Goal: Navigation & Orientation: Find specific page/section

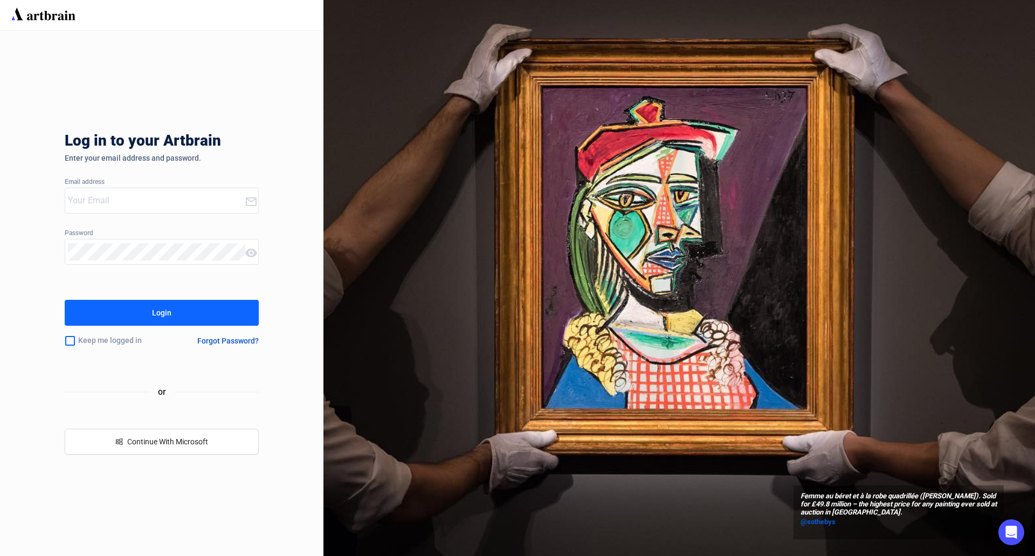
type input "[PERSON_NAME][EMAIL_ADDRESS][DOMAIN_NAME]"
click at [71, 348] on input "checkbox" at bounding box center [70, 340] width 11 height 23
checkbox input "true"
click at [118, 316] on button "Login" at bounding box center [162, 313] width 194 height 26
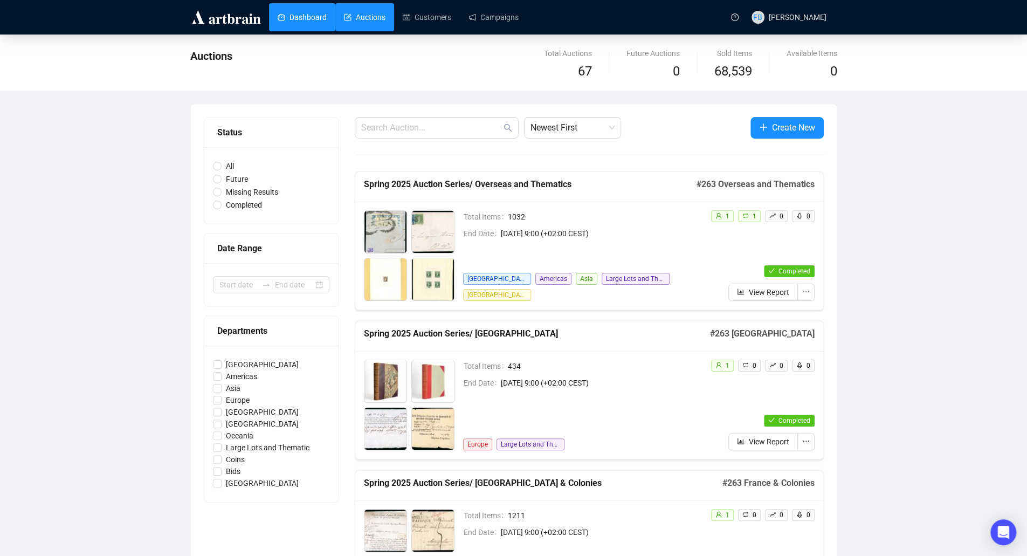
click at [298, 13] on link "Dashboard" at bounding box center [302, 17] width 49 height 28
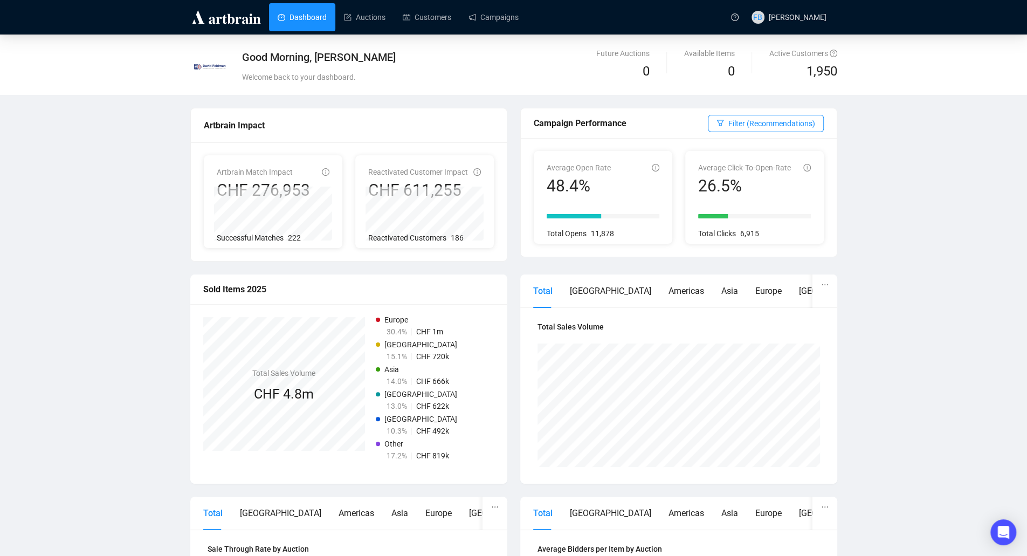
click at [148, 298] on div "Good Morning, [PERSON_NAME] Welcome back to your dashboard. Future Auctions 0 A…" at bounding box center [513, 468] width 1027 height 867
click at [920, 405] on div "Good Morning, [PERSON_NAME] Welcome back to your dashboard. Future Auctions 0 A…" at bounding box center [513, 468] width 1027 height 867
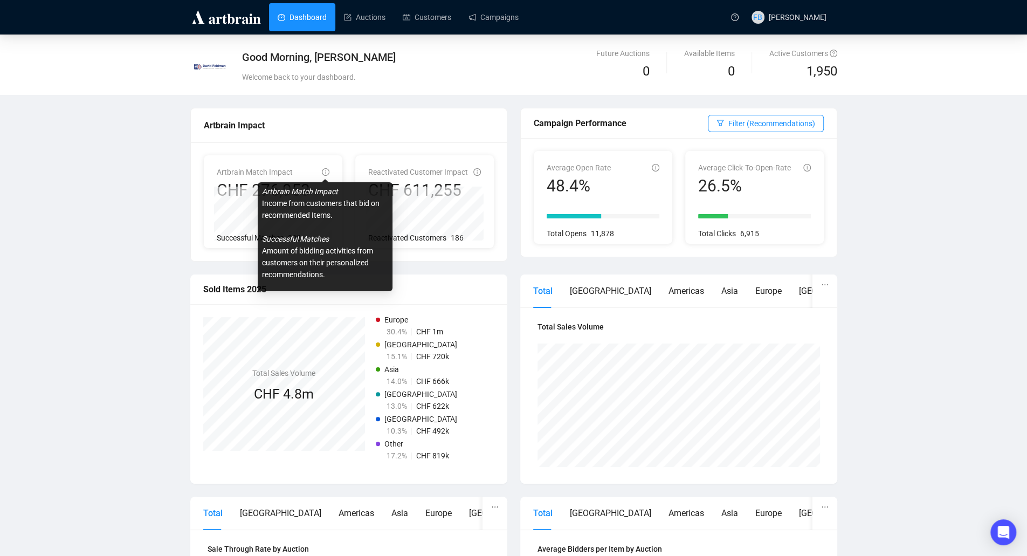
click at [323, 171] on icon "info-circle" at bounding box center [326, 172] width 8 height 8
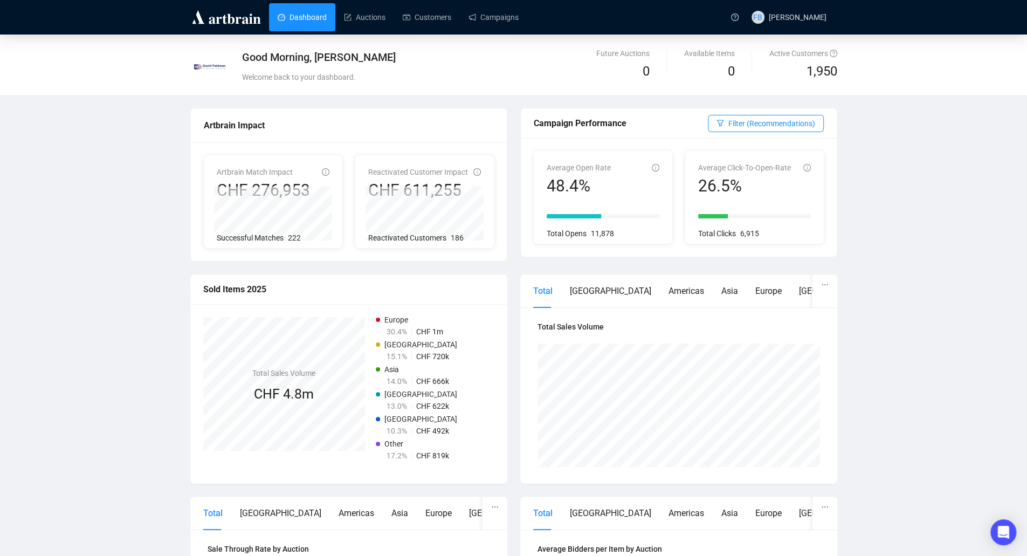
click at [183, 197] on div "Good Morning, [PERSON_NAME] Welcome back to your dashboard. Future Auctions 0 A…" at bounding box center [513, 468] width 1027 height 867
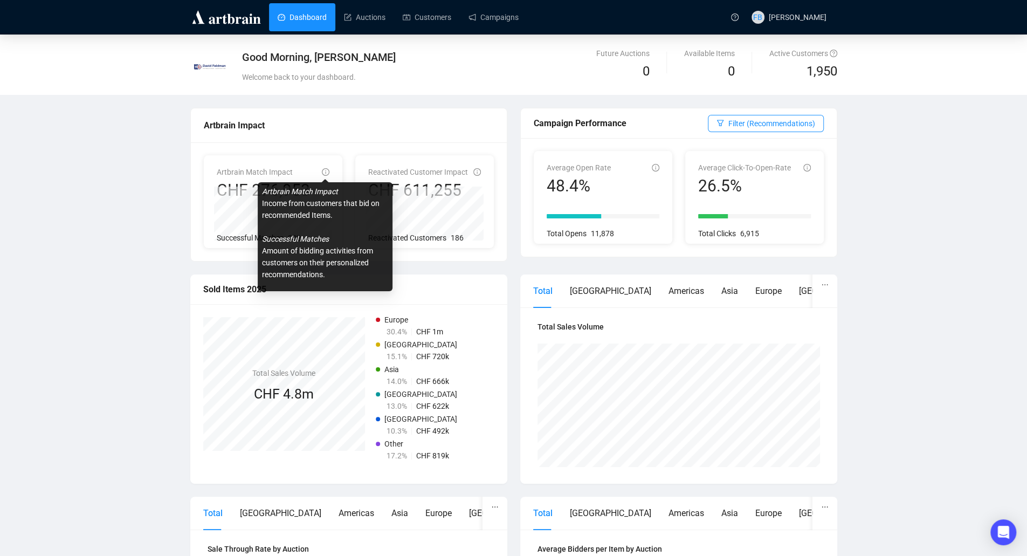
click at [327, 174] on icon "info-circle" at bounding box center [326, 172] width 8 height 8
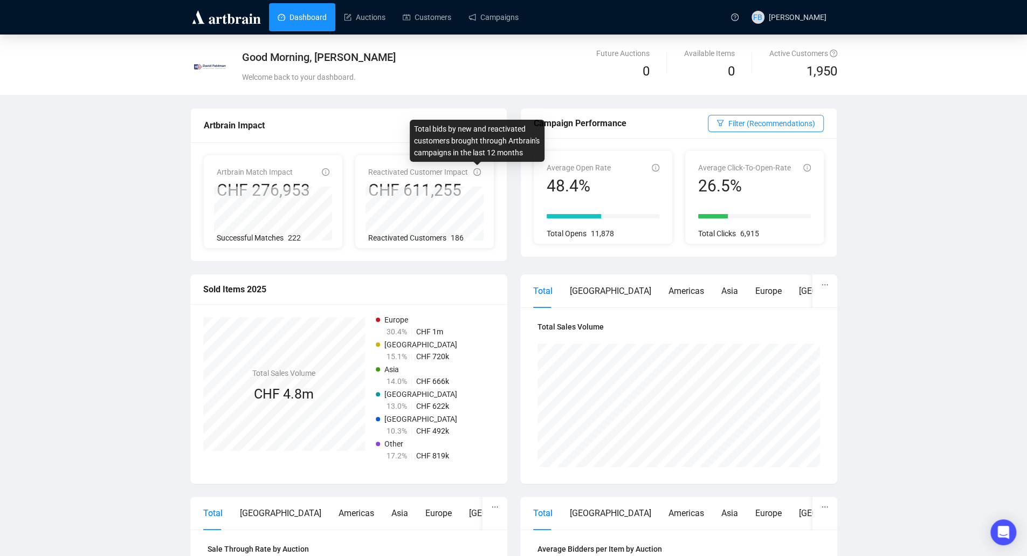
click at [473, 170] on icon "info-circle" at bounding box center [477, 172] width 8 height 8
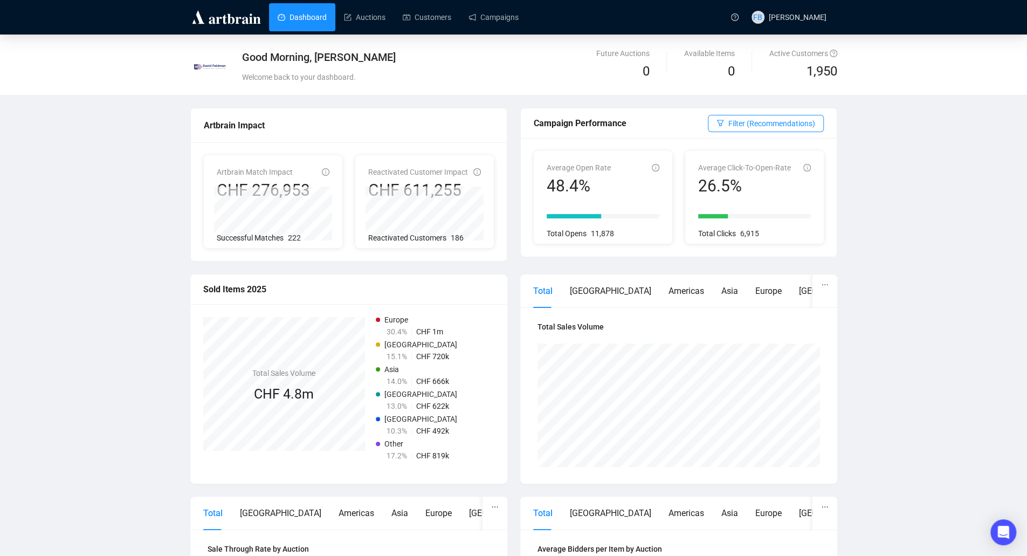
click at [505, 175] on div "Artbrain Match Impact CHF 276,953 263 Europe and All World Collections - Spring…" at bounding box center [349, 201] width 316 height 119
click at [417, 127] on div "Artbrain Impact" at bounding box center [349, 125] width 290 height 13
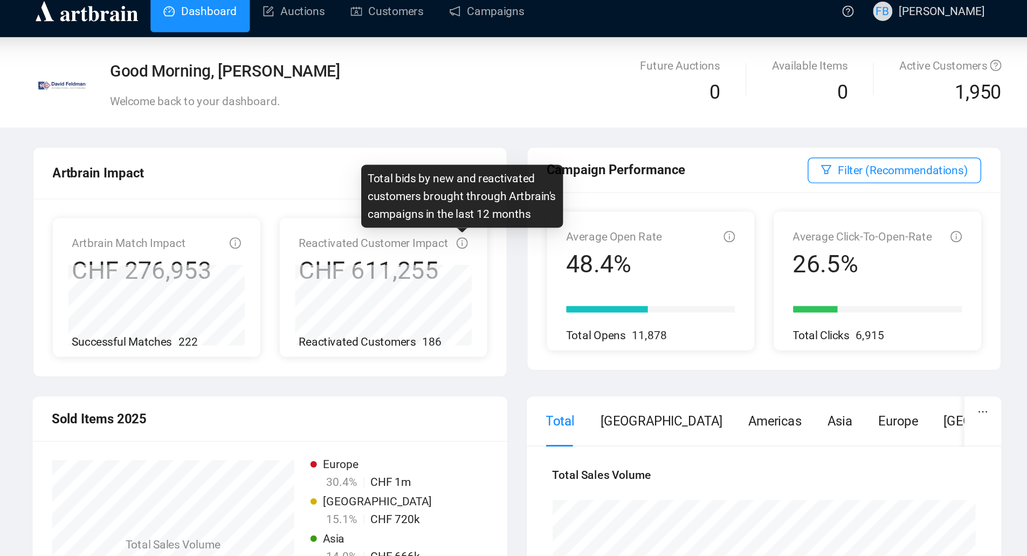
click at [491, 186] on div "Reactivated Customer Impact CHF 611,255 263 Great Britain - Spring 2025 Auction…" at bounding box center [424, 201] width 139 height 93
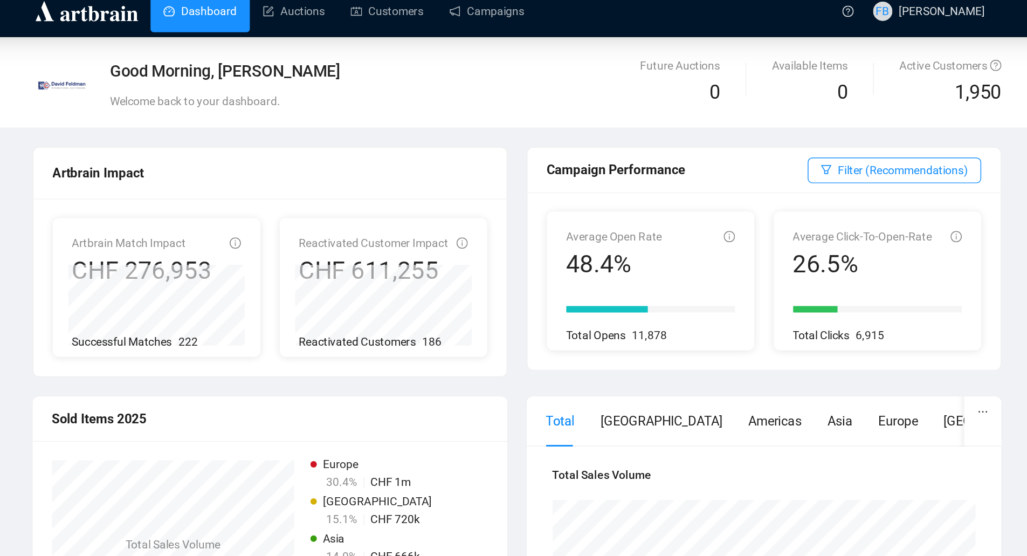
click at [506, 194] on div "Artbrain Match Impact CHF 276,953 263 Europe and All World Collections - Spring…" at bounding box center [349, 201] width 316 height 119
click at [378, 267] on div "Artbrain Impact Artbrain Match Impact CHF 276,953 263 Europe and All World Coll…" at bounding box center [514, 191] width 660 height 167
